Goal: Task Accomplishment & Management: Manage account settings

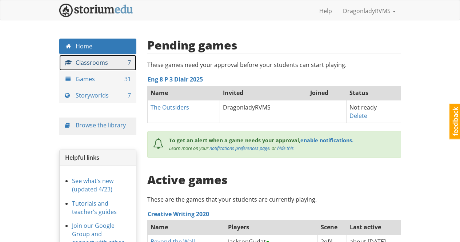
click at [104, 61] on link "Classrooms 7" at bounding box center [97, 63] width 77 height 16
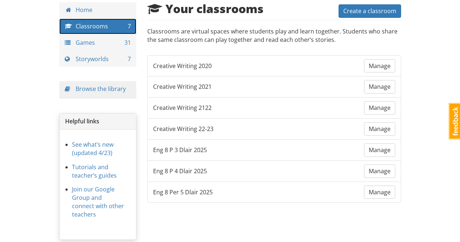
scroll to position [48, 0]
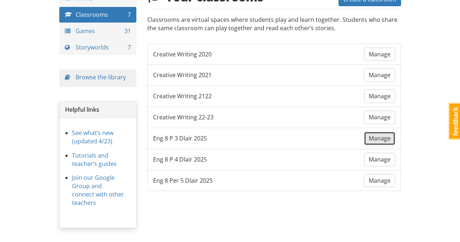
click at [371, 137] on span "Manage" at bounding box center [380, 138] width 22 height 8
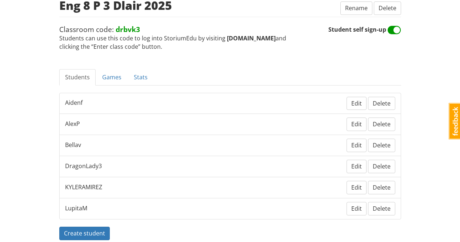
scroll to position [119, 0]
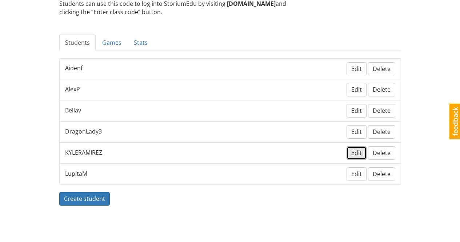
click at [357, 152] on span "Edit" at bounding box center [356, 153] width 11 height 8
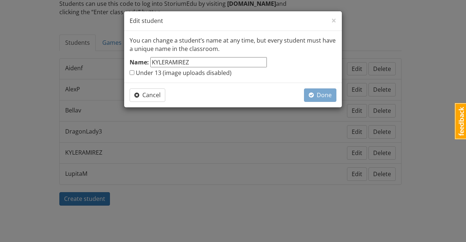
click at [195, 60] on input "KYLERAMIREZ" at bounding box center [208, 62] width 116 height 11
click at [150, 93] on span "Cancel" at bounding box center [147, 95] width 26 height 8
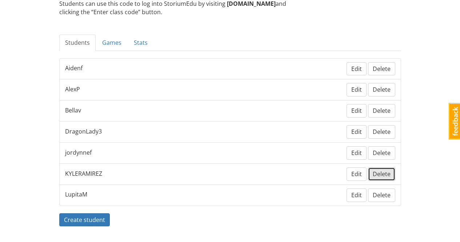
click at [383, 153] on ul "Aidenf Edit Delete AlexP Edit Delete Bellav Edit Delete DragonLady3 Edit Delete…" at bounding box center [230, 132] width 342 height 148
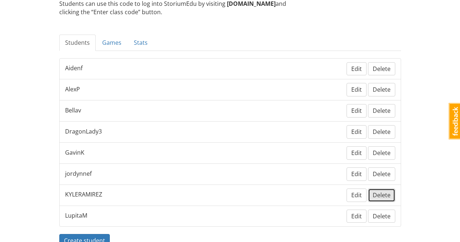
click at [380, 193] on span "Delete" at bounding box center [382, 195] width 18 height 8
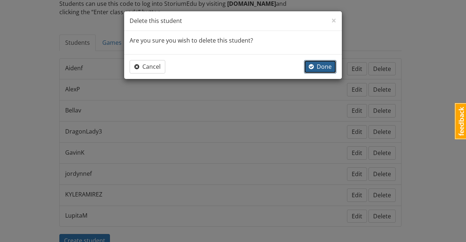
click at [324, 63] on span "Done" at bounding box center [319, 67] width 23 height 8
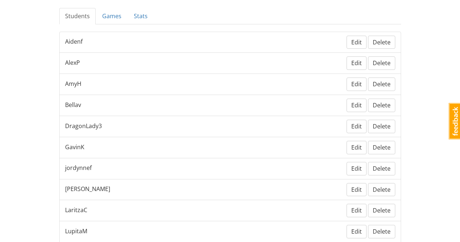
scroll to position [73, 0]
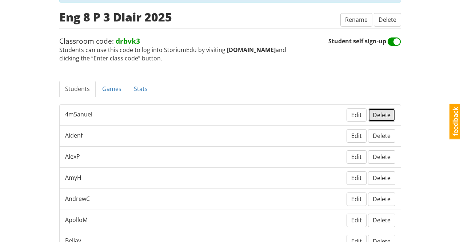
click at [387, 112] on span "Delete" at bounding box center [382, 115] width 18 height 8
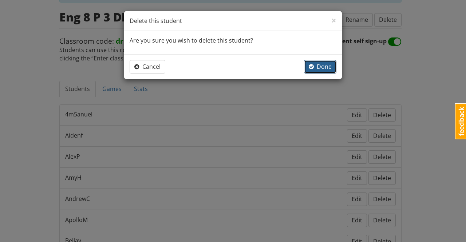
click at [326, 68] on span "Done" at bounding box center [319, 67] width 23 height 8
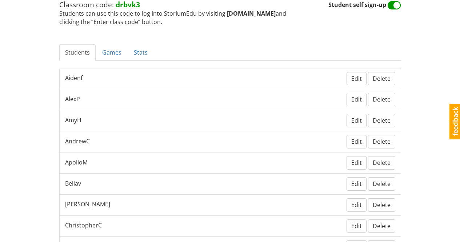
scroll to position [145, 0]
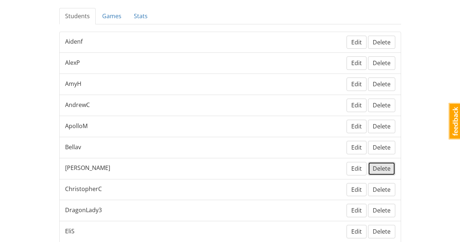
click at [388, 171] on span "Delete" at bounding box center [382, 168] width 18 height 8
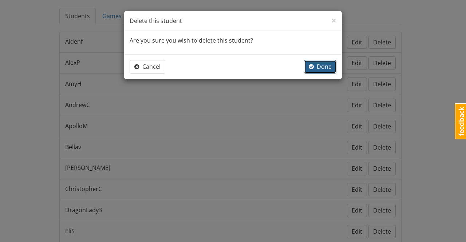
click at [321, 69] on span "Done" at bounding box center [319, 67] width 23 height 8
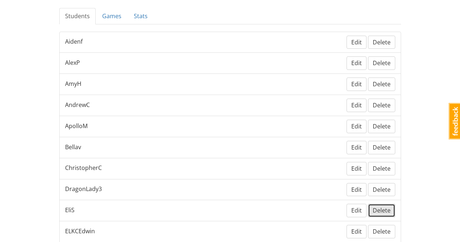
click at [380, 208] on span "Delete" at bounding box center [382, 210] width 18 height 8
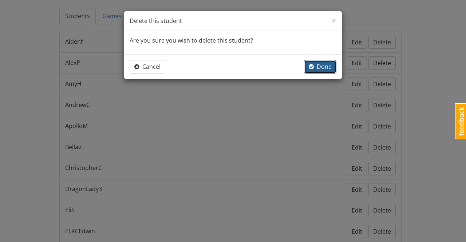
click at [326, 65] on span "Done" at bounding box center [319, 67] width 23 height 8
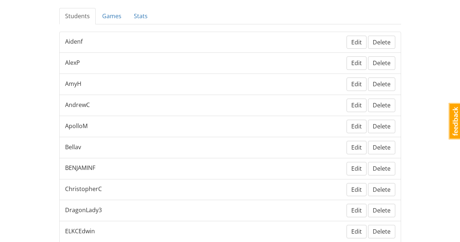
scroll to position [182, 0]
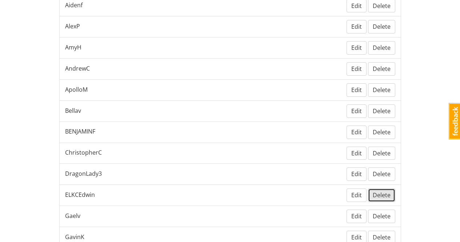
click at [384, 195] on span "Delete" at bounding box center [382, 195] width 18 height 8
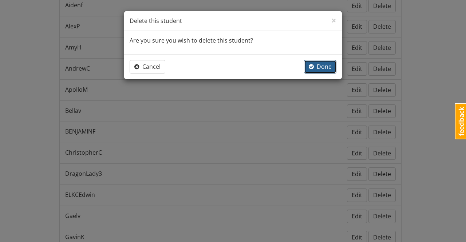
click at [321, 67] on span "Done" at bounding box center [319, 67] width 23 height 8
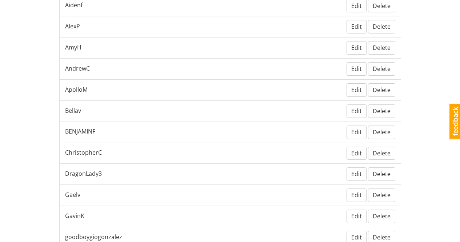
scroll to position [218, 0]
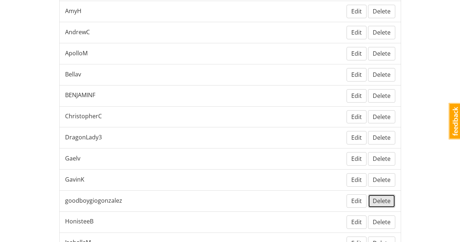
click at [384, 200] on span "Delete" at bounding box center [382, 201] width 18 height 8
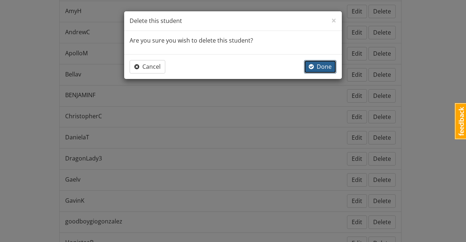
click at [321, 67] on span "Done" at bounding box center [319, 67] width 23 height 8
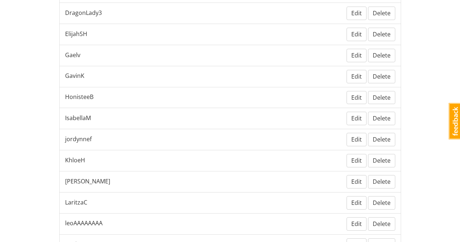
scroll to position [400, 0]
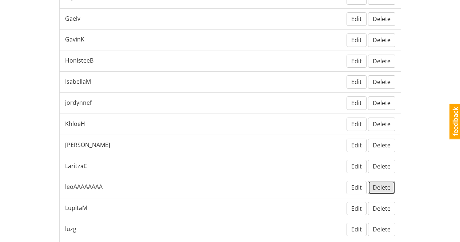
click at [387, 189] on span "Delete" at bounding box center [382, 187] width 18 height 8
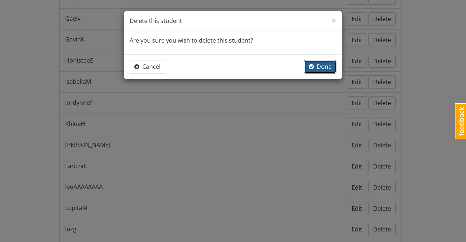
click at [325, 67] on span "Done" at bounding box center [319, 67] width 23 height 8
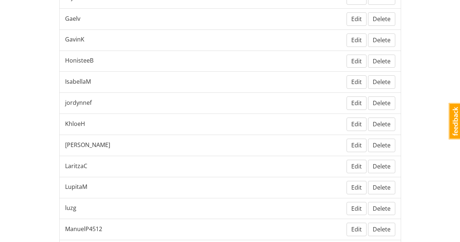
scroll to position [436, 0]
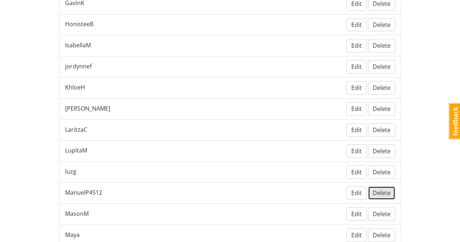
click at [380, 194] on span "Delete" at bounding box center [382, 193] width 18 height 8
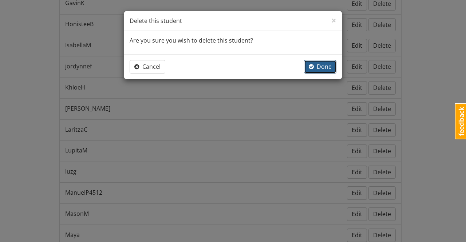
click at [324, 66] on span "Done" at bounding box center [319, 67] width 23 height 8
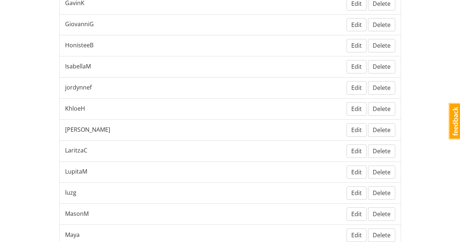
scroll to position [458, 0]
click at [384, 234] on span "Delete" at bounding box center [382, 235] width 18 height 8
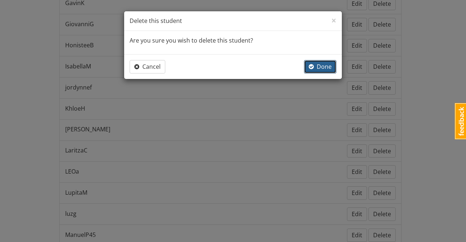
click at [321, 67] on span "Done" at bounding box center [319, 67] width 23 height 8
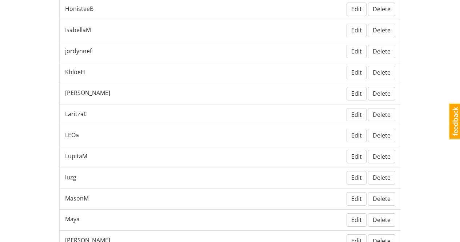
scroll to position [530, 0]
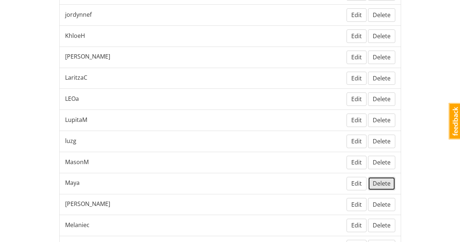
click at [383, 183] on span "Delete" at bounding box center [382, 183] width 18 height 8
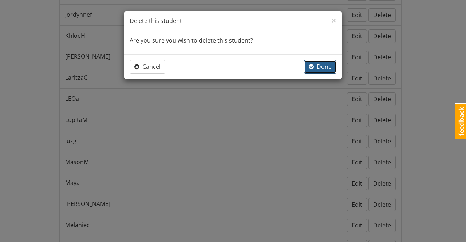
click at [324, 67] on span "Done" at bounding box center [319, 67] width 23 height 8
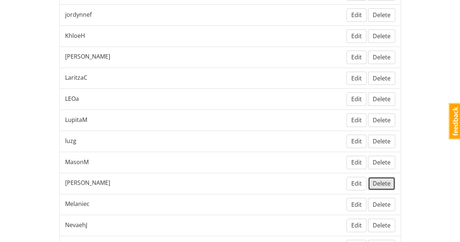
click at [385, 181] on span "Delete" at bounding box center [382, 183] width 18 height 8
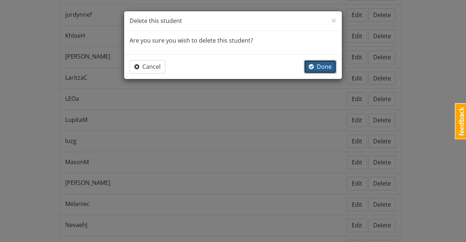
click at [324, 64] on span "Done" at bounding box center [319, 67] width 23 height 8
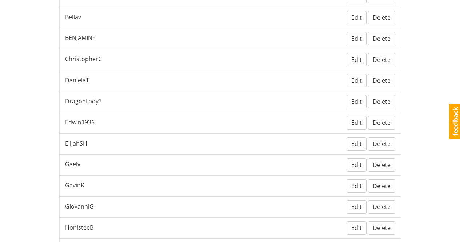
scroll to position [239, 0]
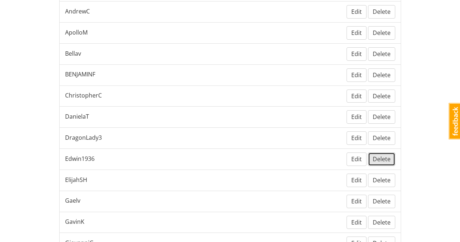
click at [377, 161] on span "Delete" at bounding box center [382, 159] width 18 height 8
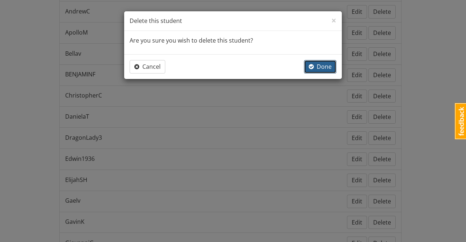
click at [320, 68] on span "Done" at bounding box center [319, 67] width 23 height 8
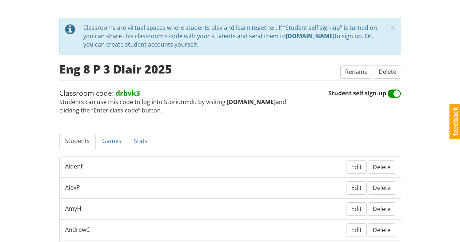
scroll to position [0, 0]
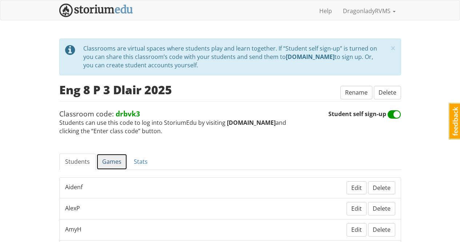
click at [113, 161] on link "Games" at bounding box center [111, 161] width 31 height 16
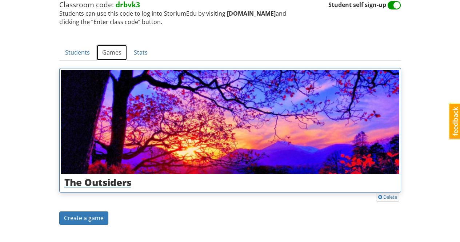
scroll to position [128, 0]
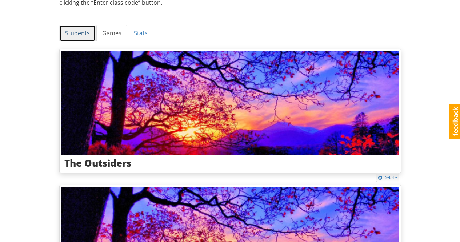
click at [73, 34] on link "Students" at bounding box center [77, 33] width 36 height 16
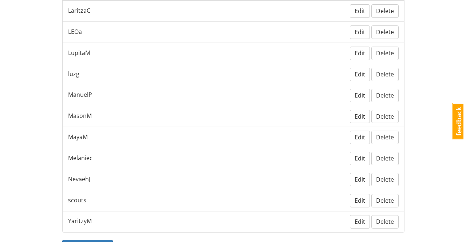
scroll to position [666, 0]
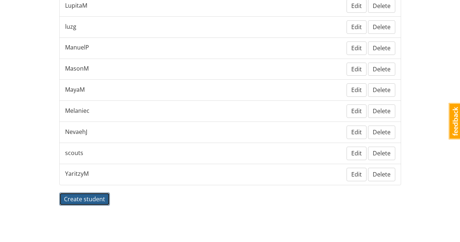
click at [100, 196] on span "Create student" at bounding box center [84, 199] width 41 height 8
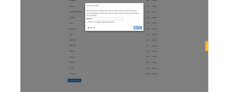
scroll to position [547, 0]
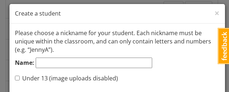
click at [144, 61] on input "Name:" at bounding box center [94, 63] width 116 height 11
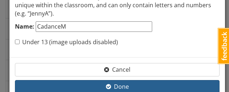
type input "CadanceM"
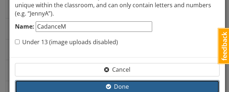
click at [125, 88] on button "Done" at bounding box center [117, 86] width 204 height 13
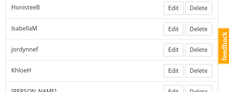
scroll to position [866, 0]
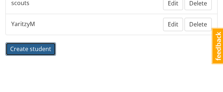
click at [43, 49] on span "Create student" at bounding box center [30, 49] width 41 height 8
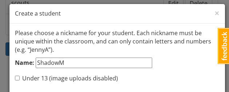
scroll to position [47, 0]
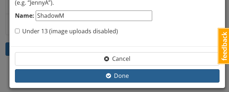
type input "ShadowM"
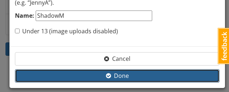
click at [99, 75] on button "Done" at bounding box center [117, 75] width 204 height 13
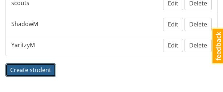
click at [48, 71] on span "Create student" at bounding box center [30, 70] width 41 height 8
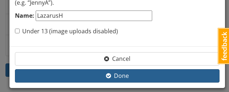
type input "LazarusH"
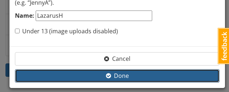
click at [84, 71] on button "Done" at bounding box center [117, 75] width 204 height 13
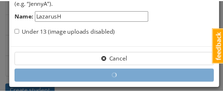
scroll to position [887, 0]
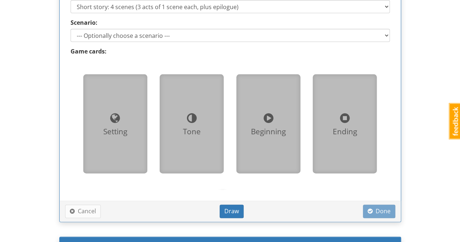
scroll to position [618, 0]
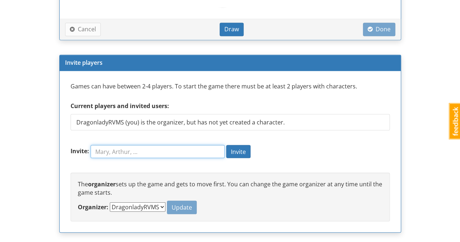
click at [149, 147] on input "Invite:" at bounding box center [158, 151] width 134 height 13
type input "ElijahSH"
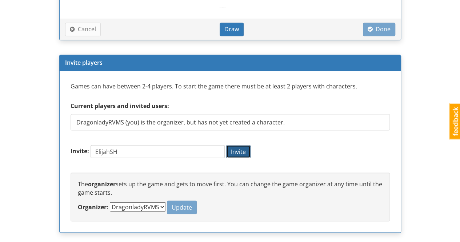
click at [241, 152] on span "Invite" at bounding box center [238, 151] width 15 height 8
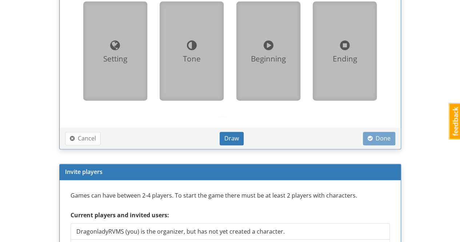
scroll to position [640, 0]
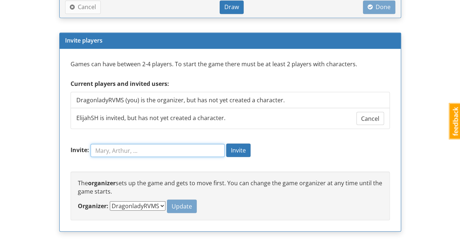
click at [155, 147] on input "Invite:" at bounding box center [158, 150] width 134 height 13
type input "ShadowM"
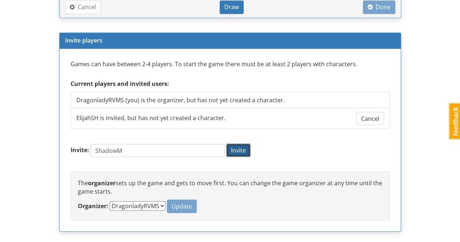
click at [236, 148] on button "Invite" at bounding box center [238, 149] width 24 height 13
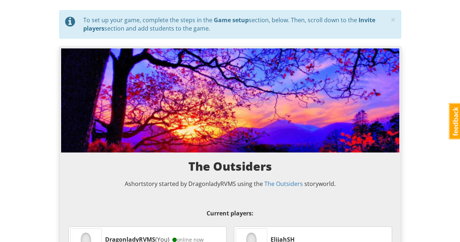
scroll to position [0, 0]
